Goal: Navigation & Orientation: Find specific page/section

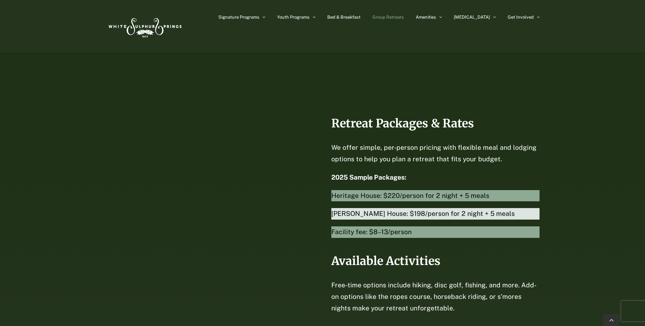
scroll to position [1391, 0]
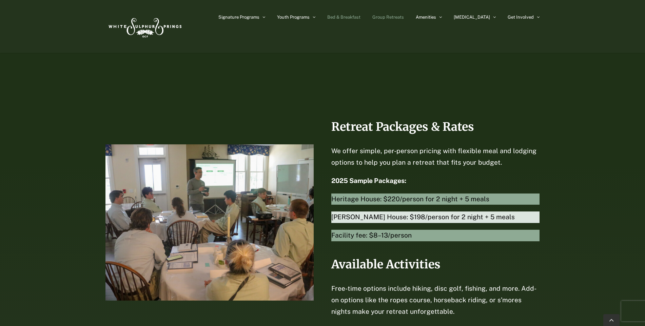
click at [360, 22] on link "Bed & Breakfast" at bounding box center [343, 17] width 33 height 34
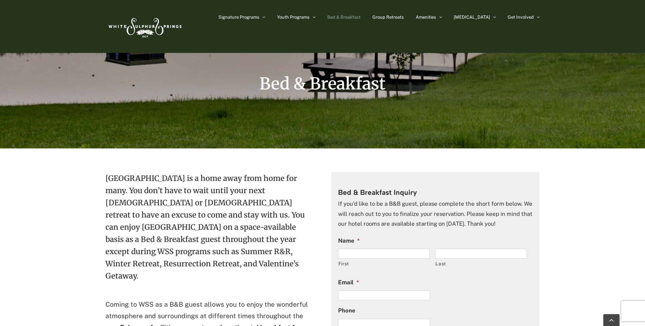
scroll to position [95, 0]
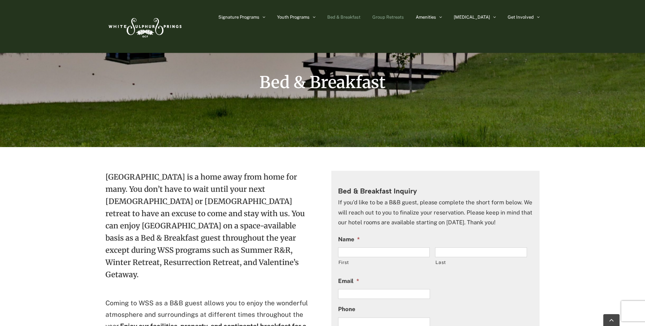
click at [404, 15] on span "Group Retreats" at bounding box center [389, 17] width 32 height 4
